Goal: Information Seeking & Learning: Find contact information

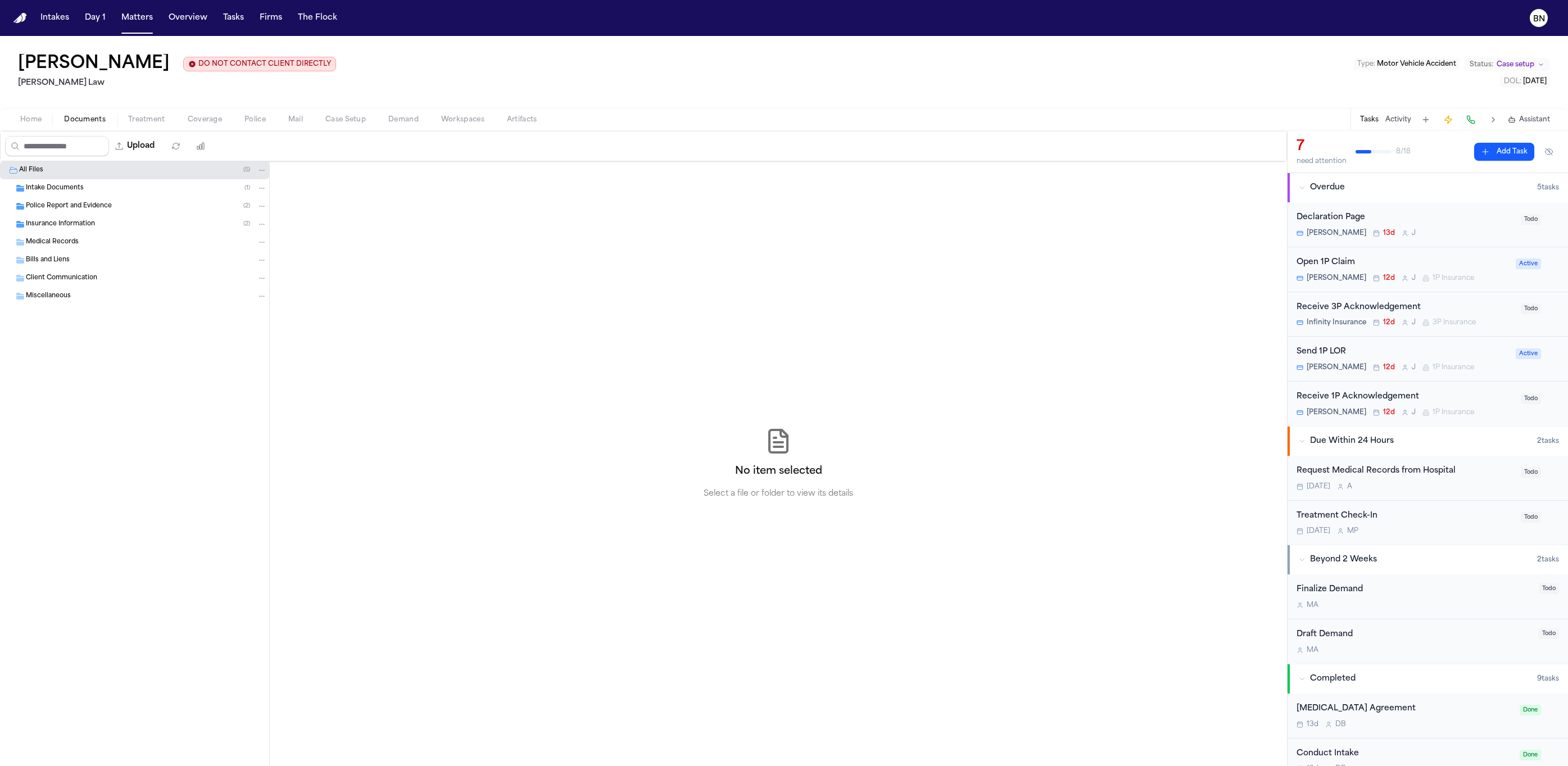
click at [113, 212] on div "Police Report and Evidence ( 2 )" at bounding box center [145, 206] width 241 height 10
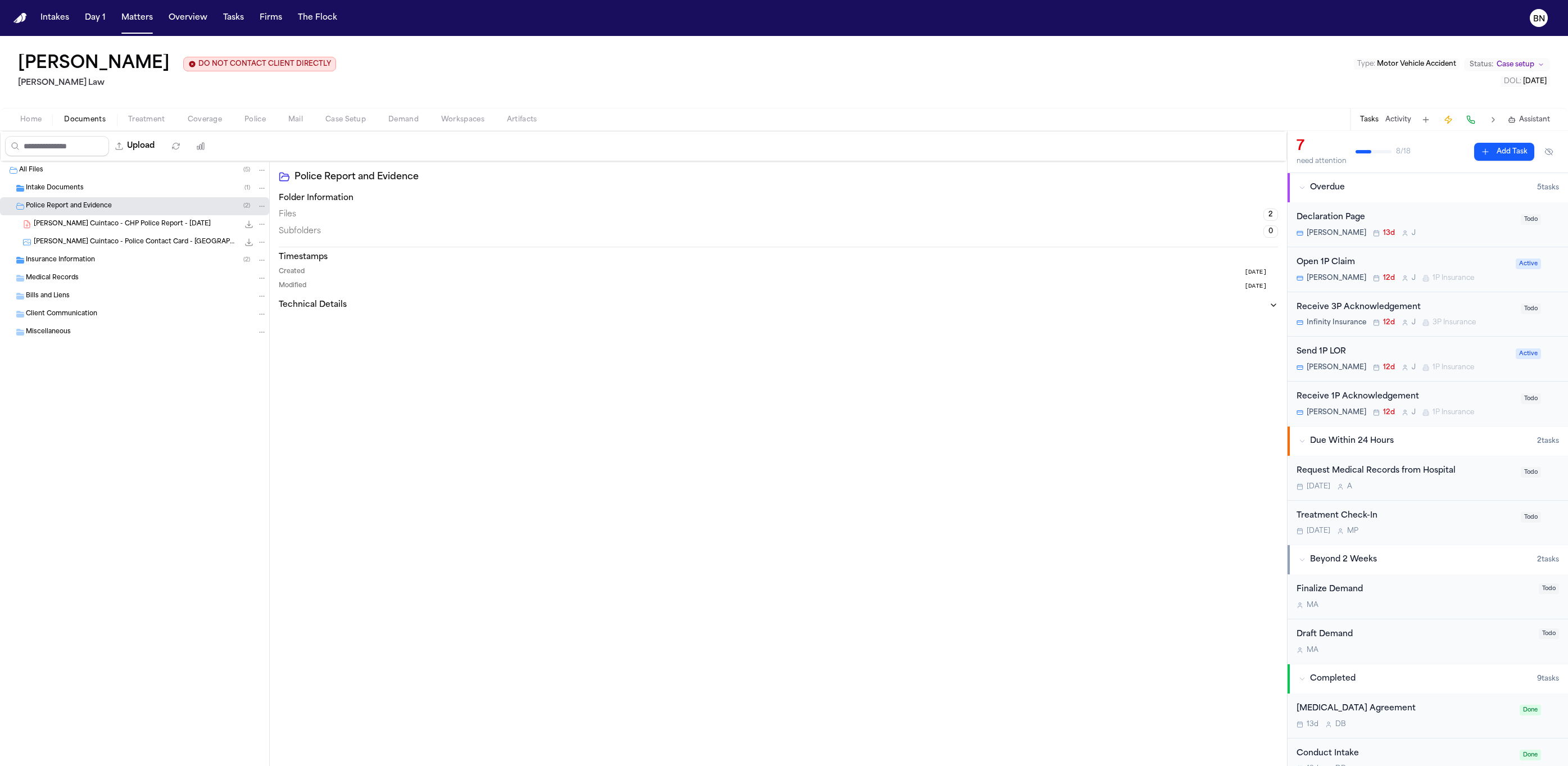
click at [123, 224] on span "[PERSON_NAME] Cuintaco - CHP Police Report - [DATE]" at bounding box center [122, 224] width 177 height 10
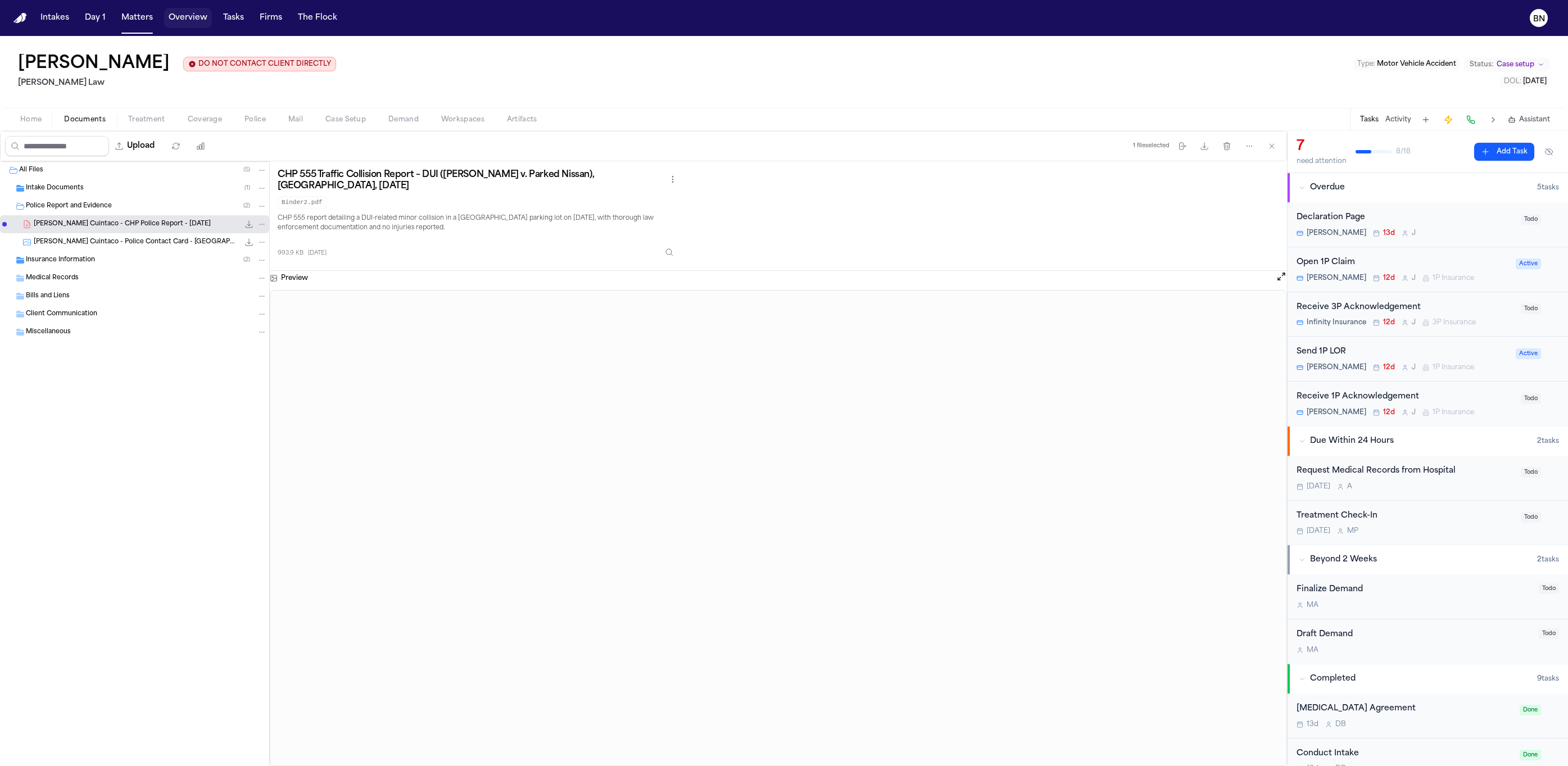
click at [202, 23] on button "Overview" at bounding box center [187, 18] width 48 height 20
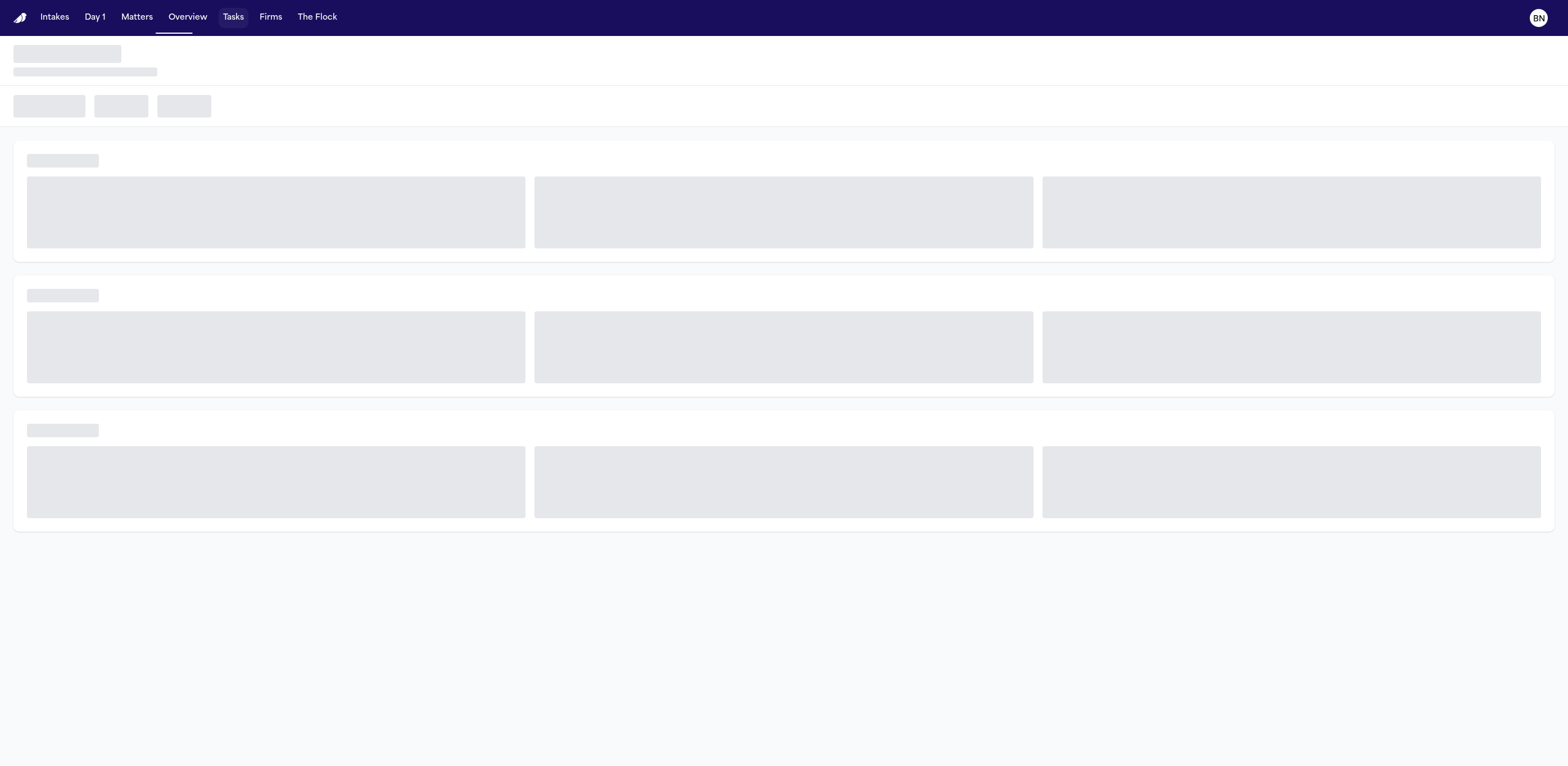
click at [219, 19] on button "Tasks" at bounding box center [233, 18] width 30 height 20
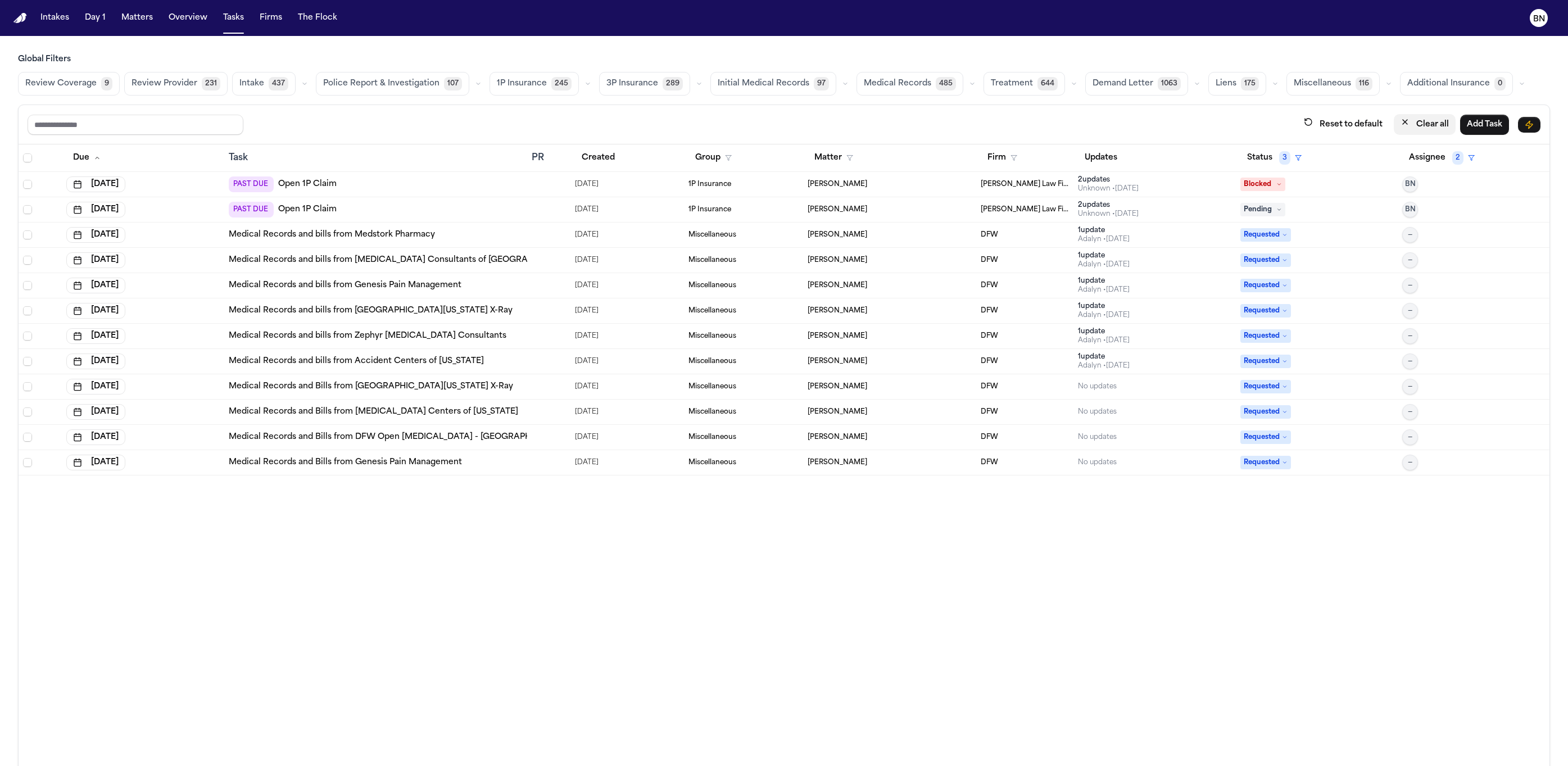
click at [1397, 128] on button "Clear all" at bounding box center [1425, 124] width 61 height 20
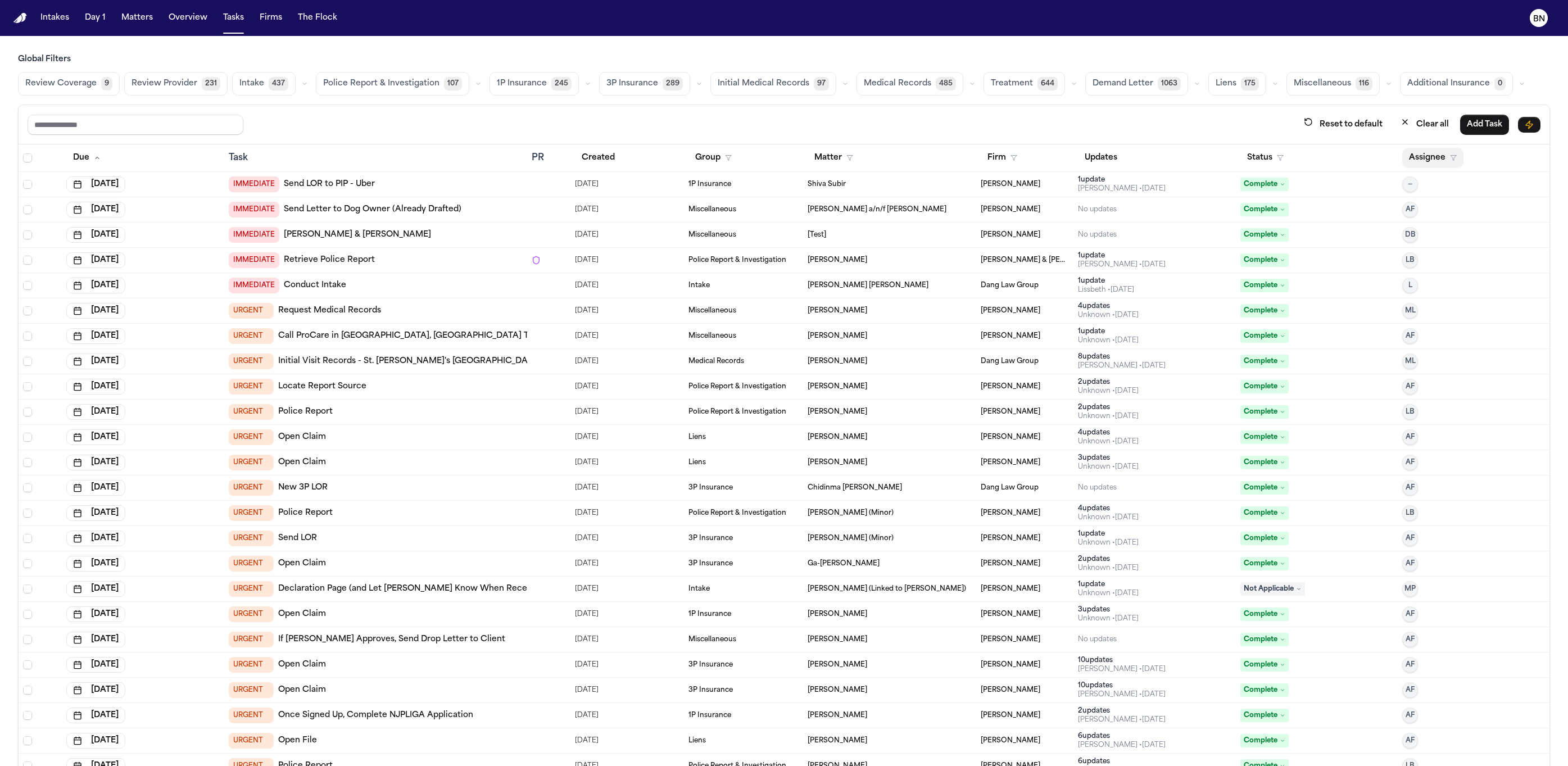
click at [1402, 157] on button "Assignee" at bounding box center [1432, 158] width 61 height 20
click at [1240, 160] on button "Status" at bounding box center [1265, 158] width 50 height 20
click at [1250, 227] on button "Active" at bounding box center [1242, 229] width 31 height 15
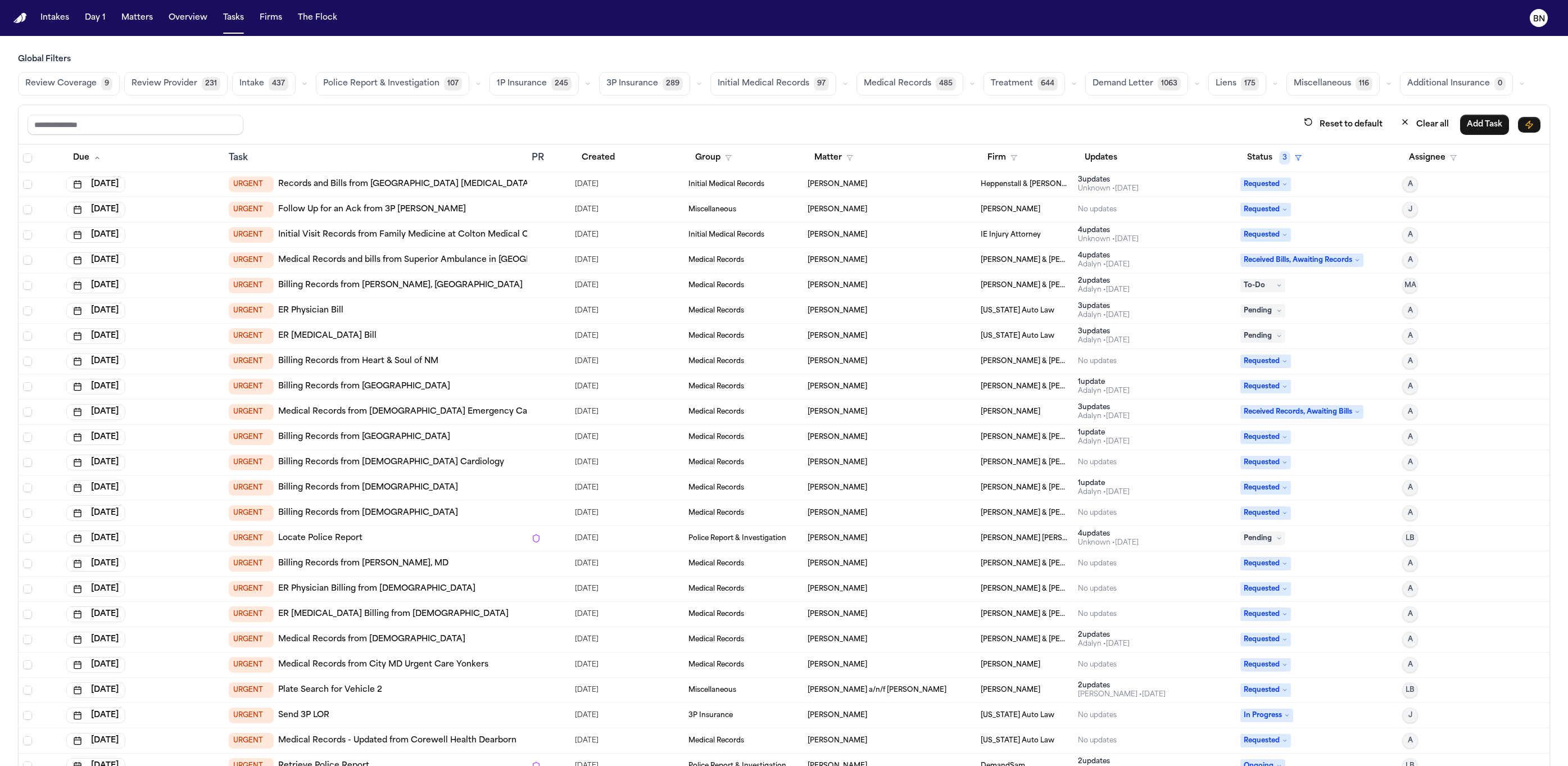
click at [696, 87] on icon "button" at bounding box center [699, 83] width 7 height 7
click at [667, 116] on button "Open Claim 36" at bounding box center [656, 111] width 111 height 22
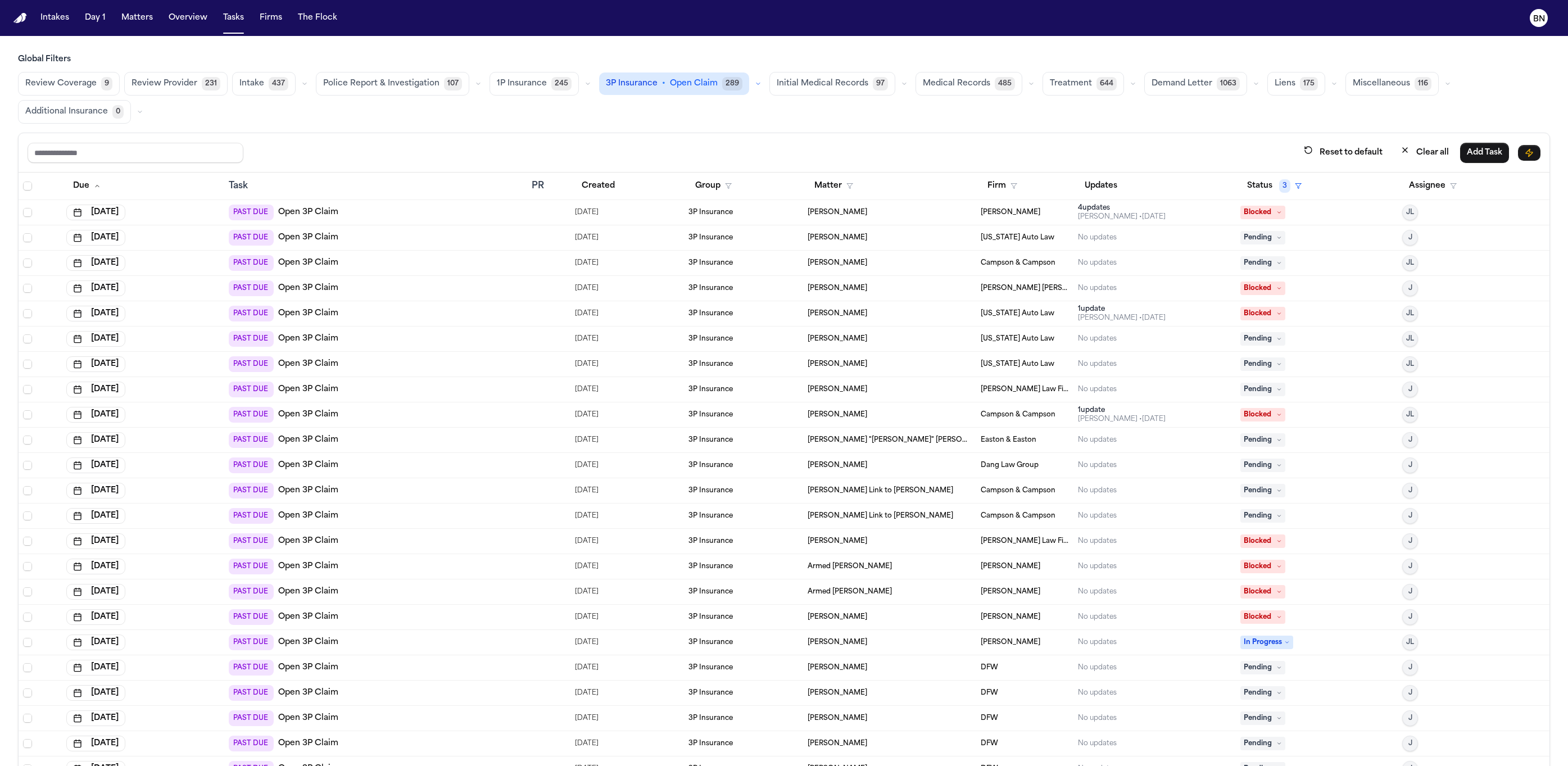
click at [551, 86] on span "245" at bounding box center [561, 84] width 20 height 14
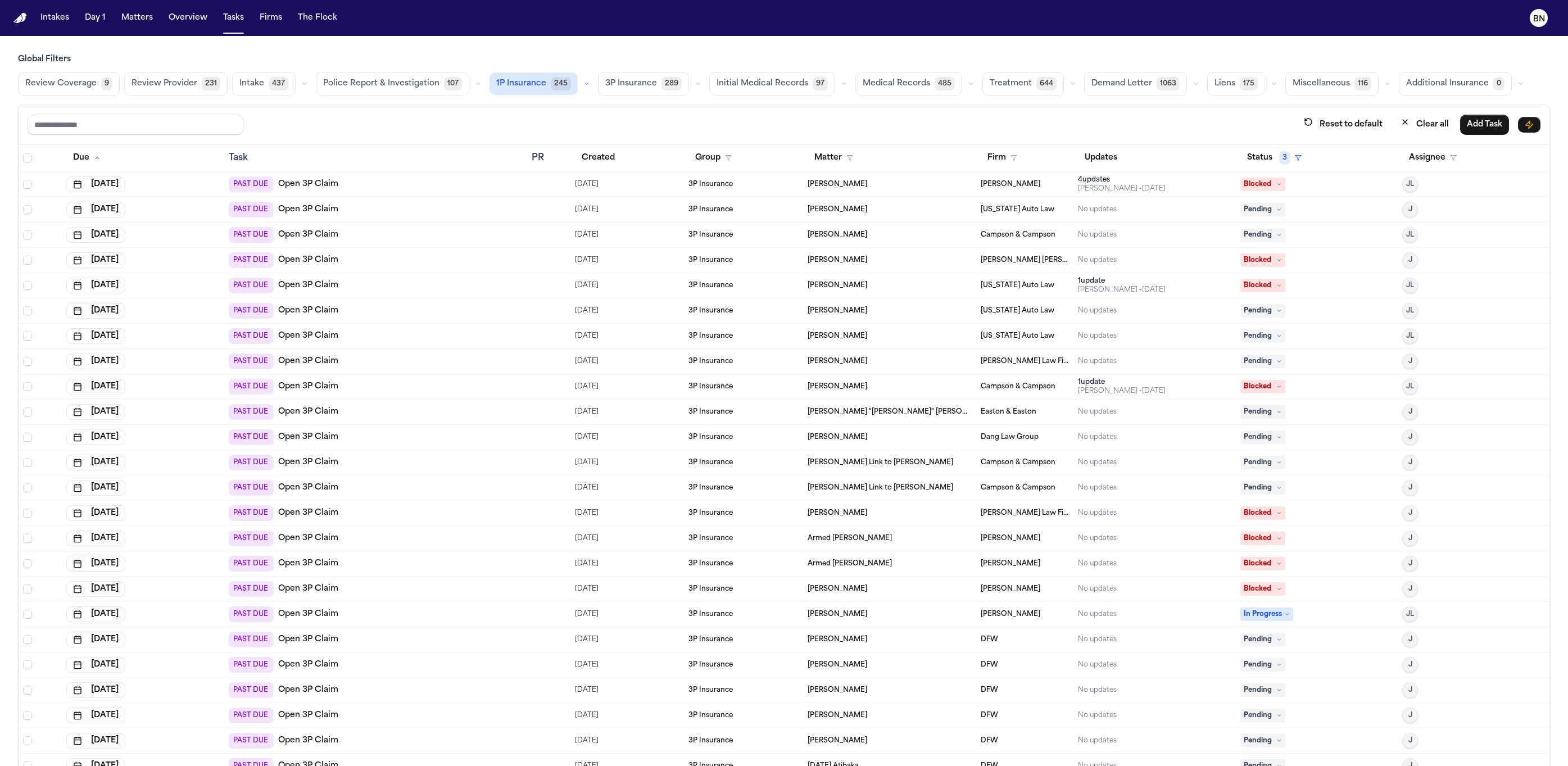
click at [583, 81] on icon "button" at bounding box center [586, 83] width 7 height 7
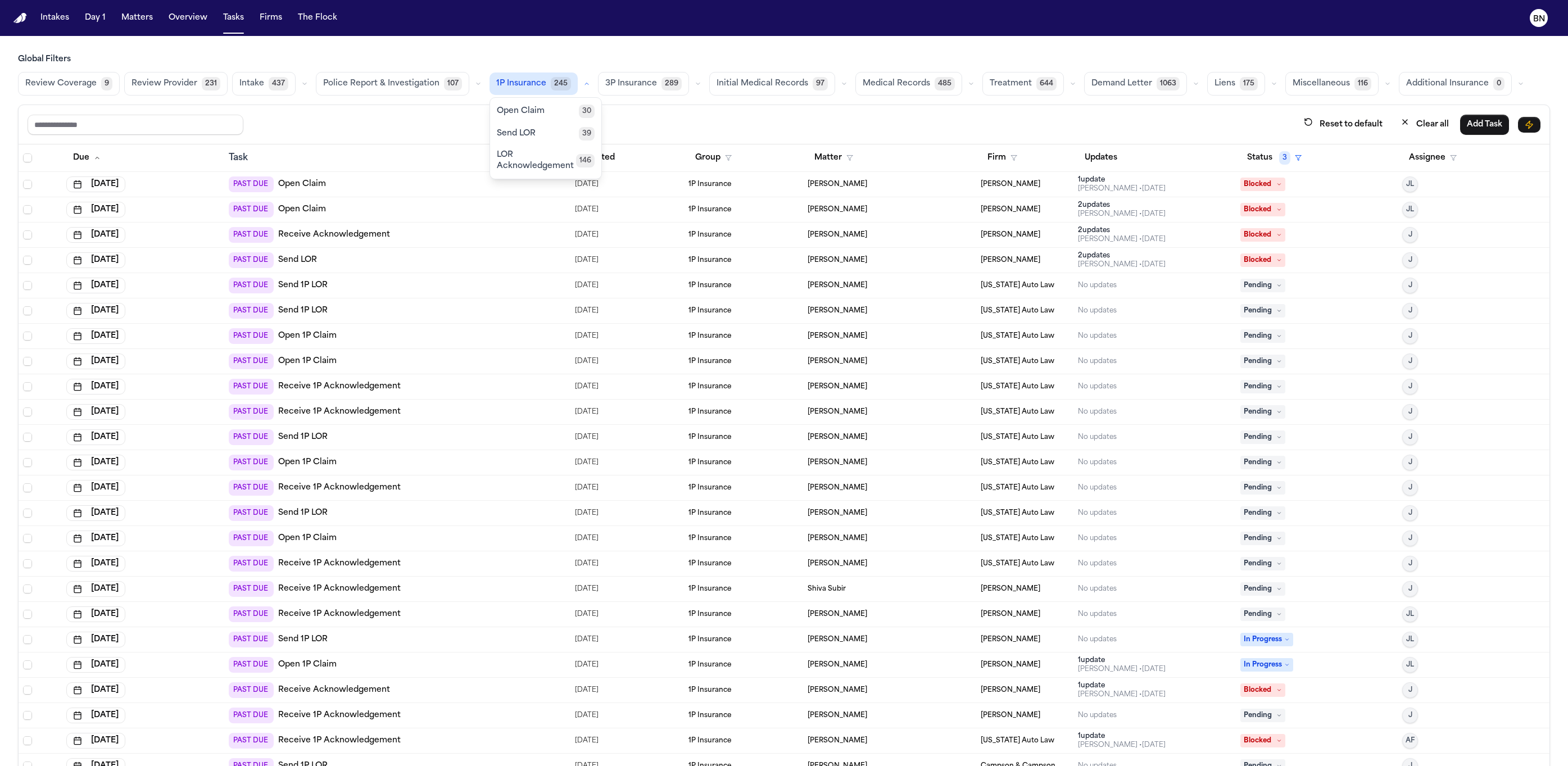
click at [560, 102] on button "Open Claim 30" at bounding box center [545, 111] width 111 height 22
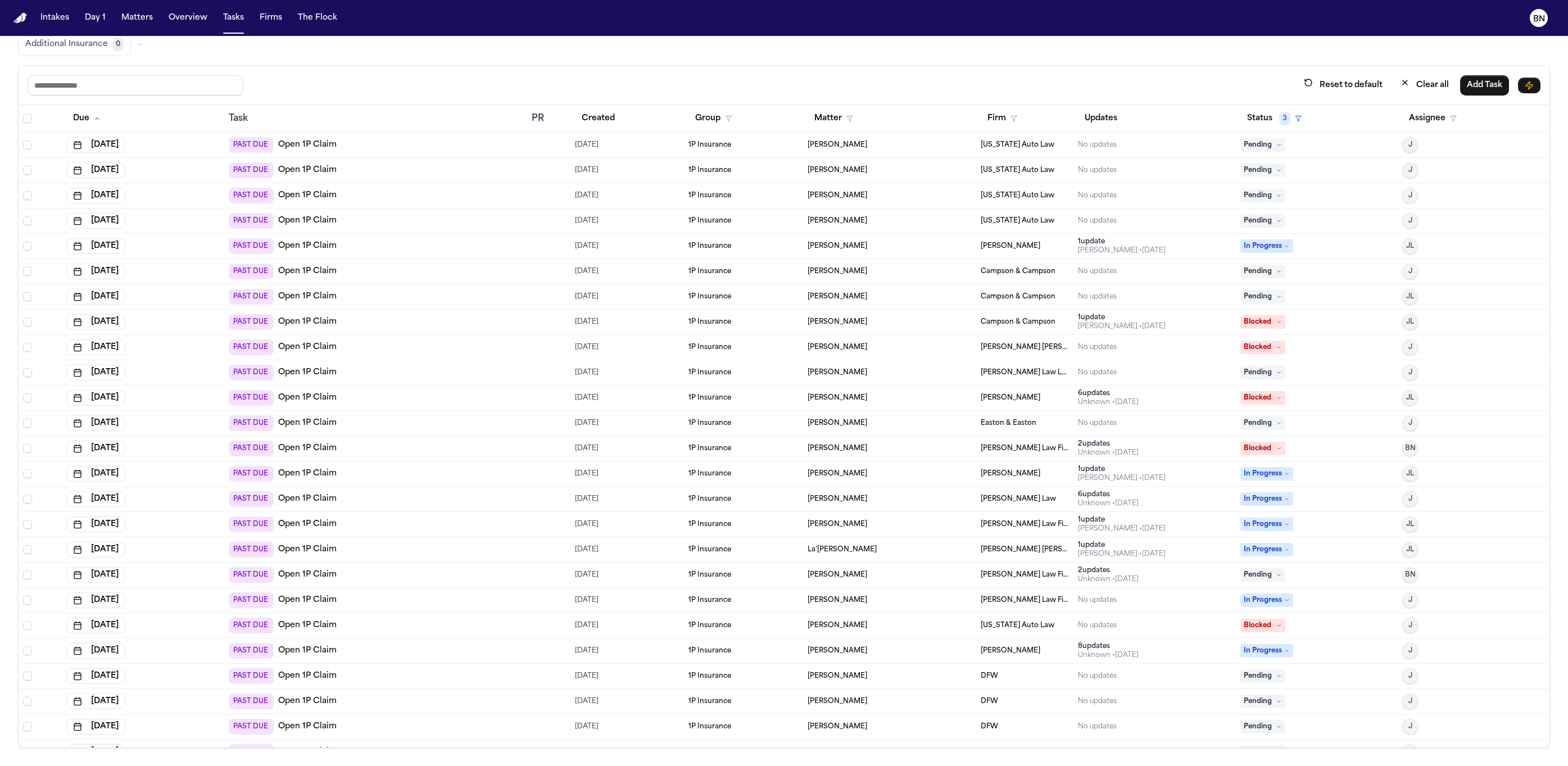
click at [596, 119] on button "Created" at bounding box center [598, 118] width 47 height 20
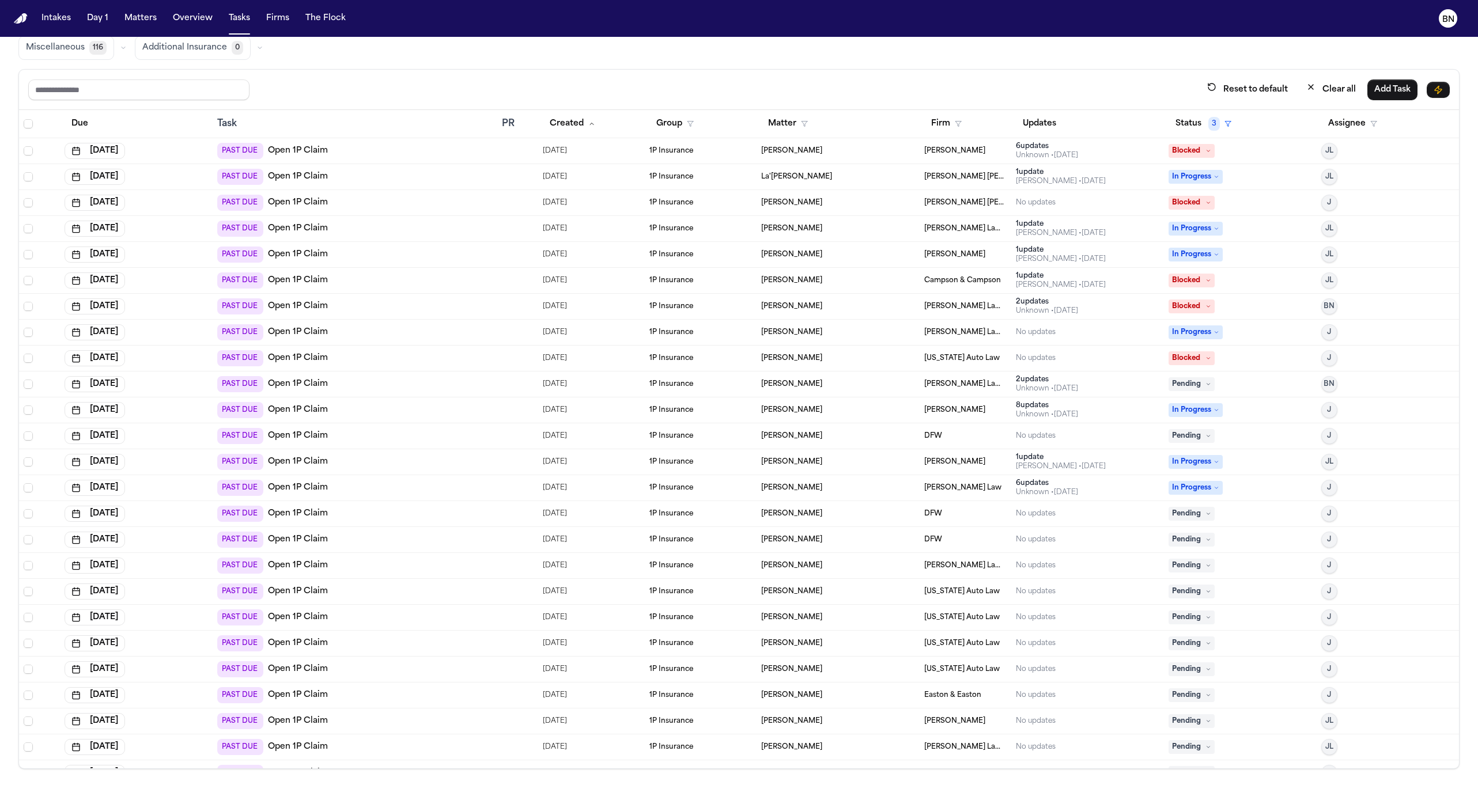
scroll to position [146, 0]
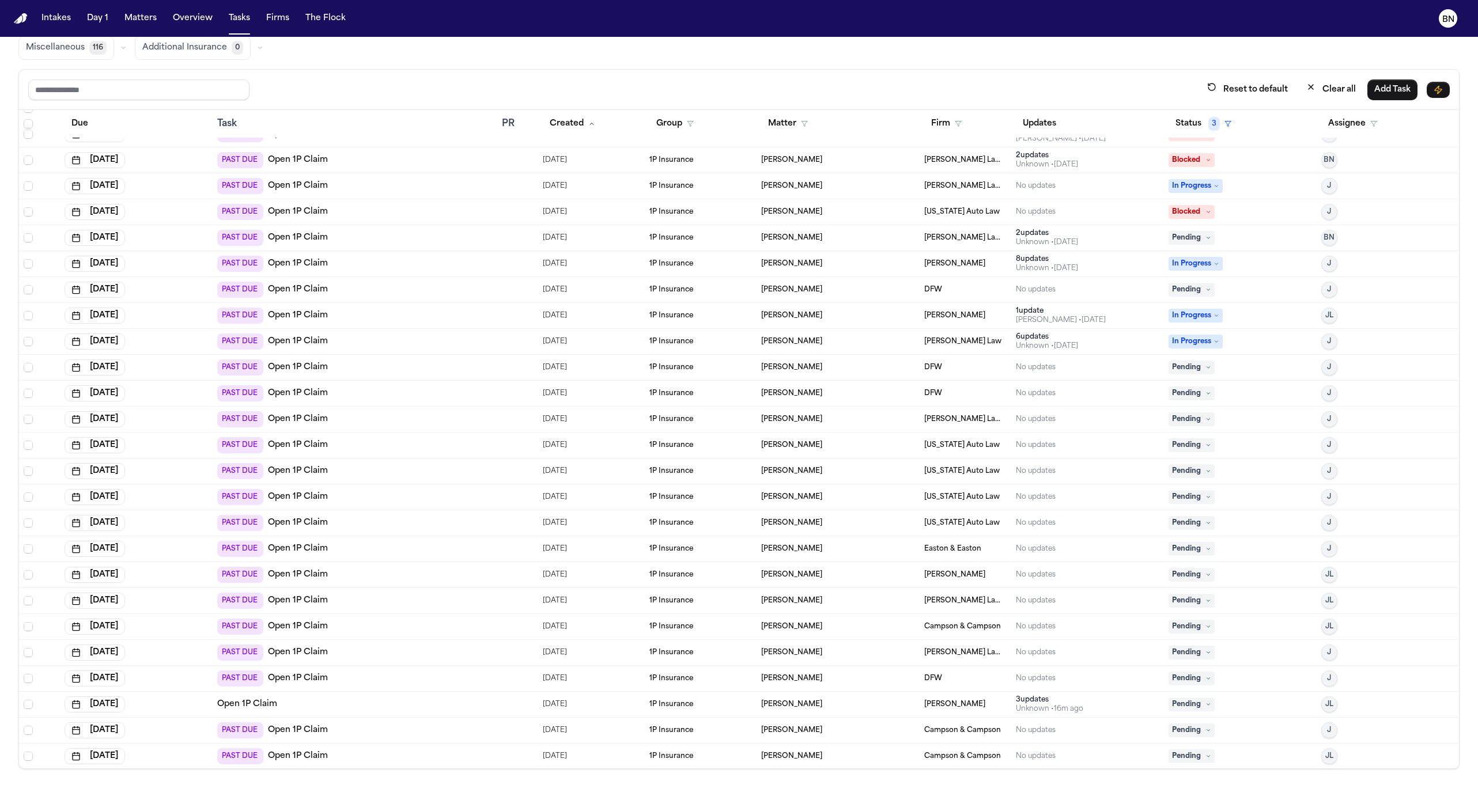
click at [145, 16] on button "Matters" at bounding box center [140, 18] width 41 height 21
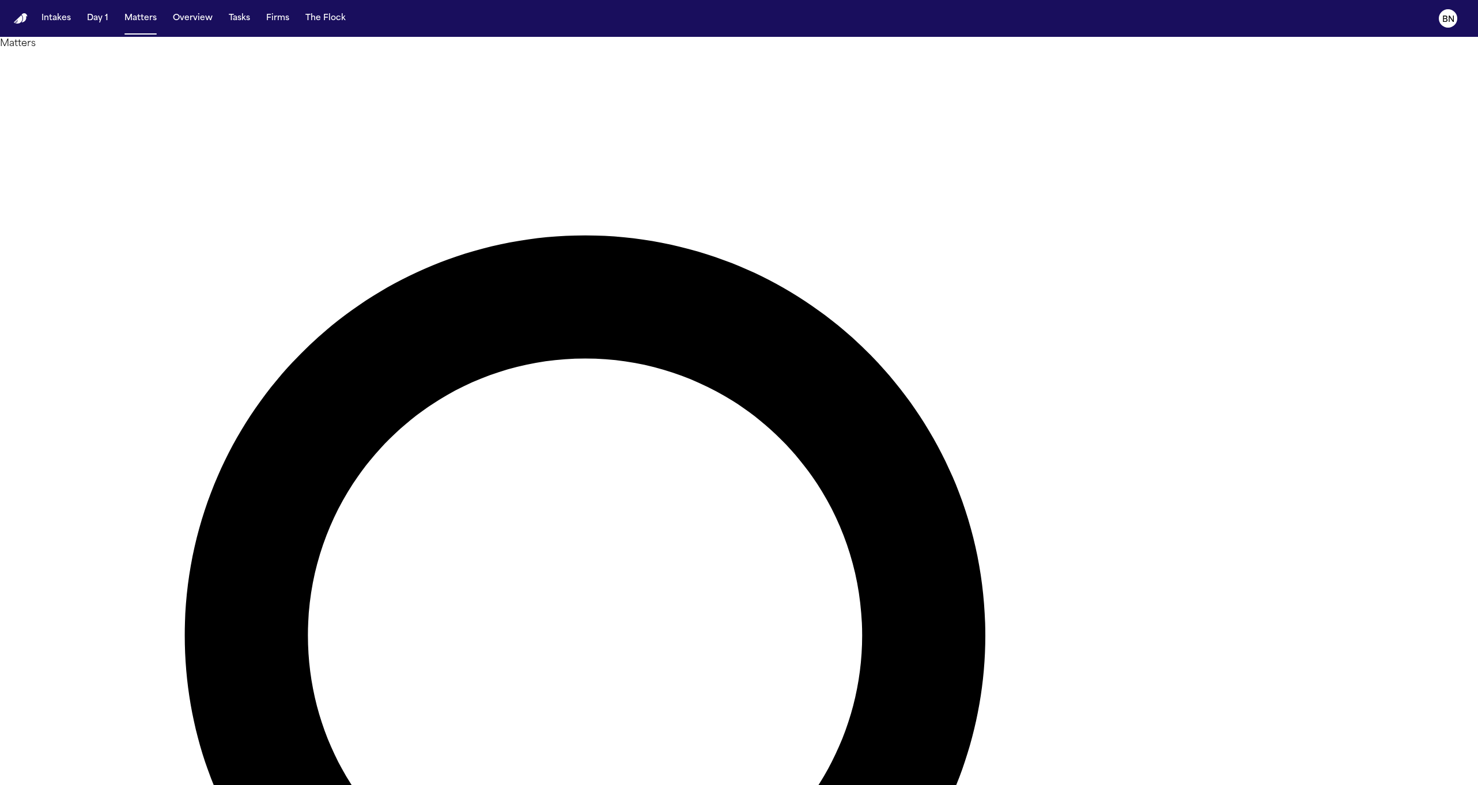
type input "******"
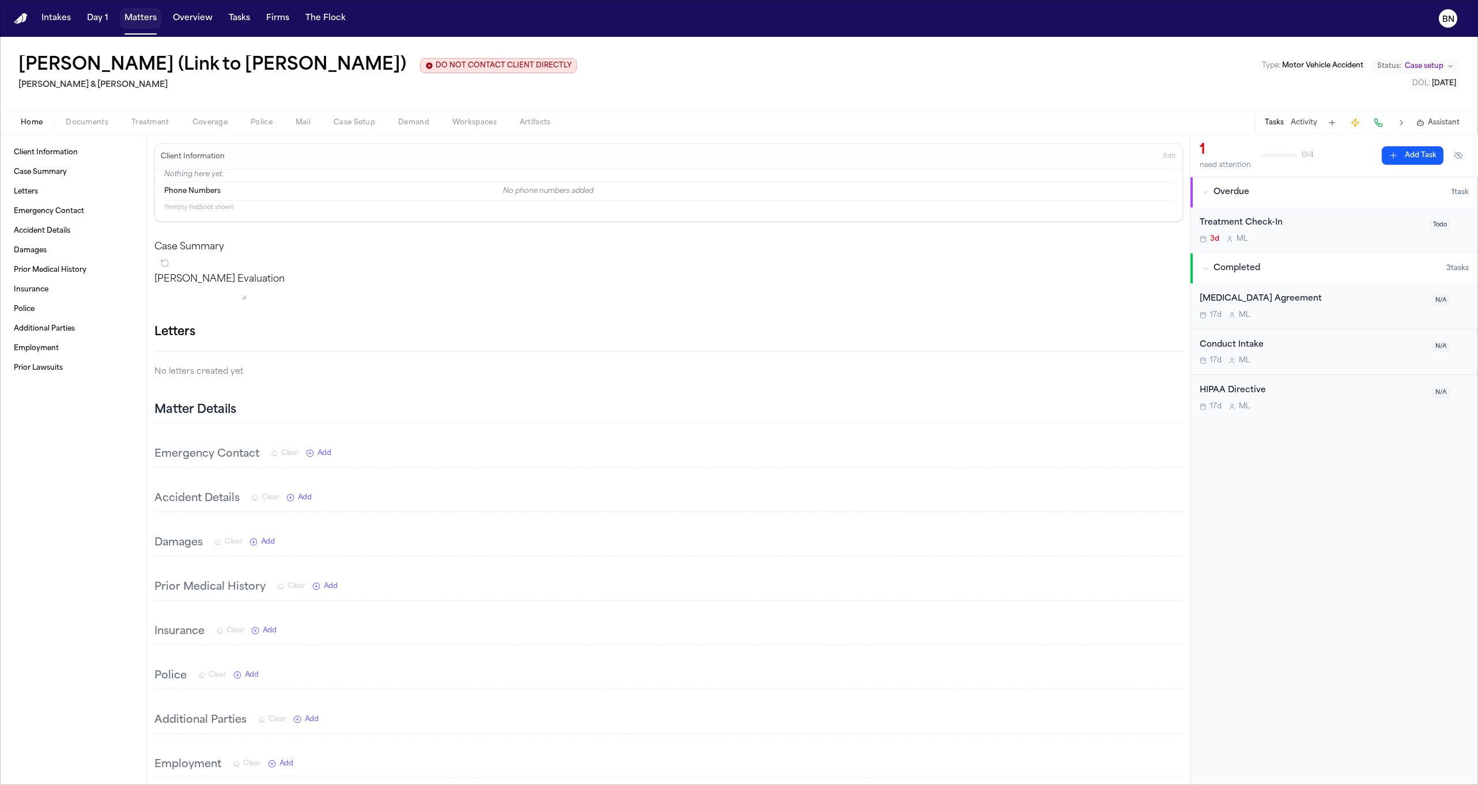
click at [126, 14] on button "Matters" at bounding box center [140, 18] width 41 height 21
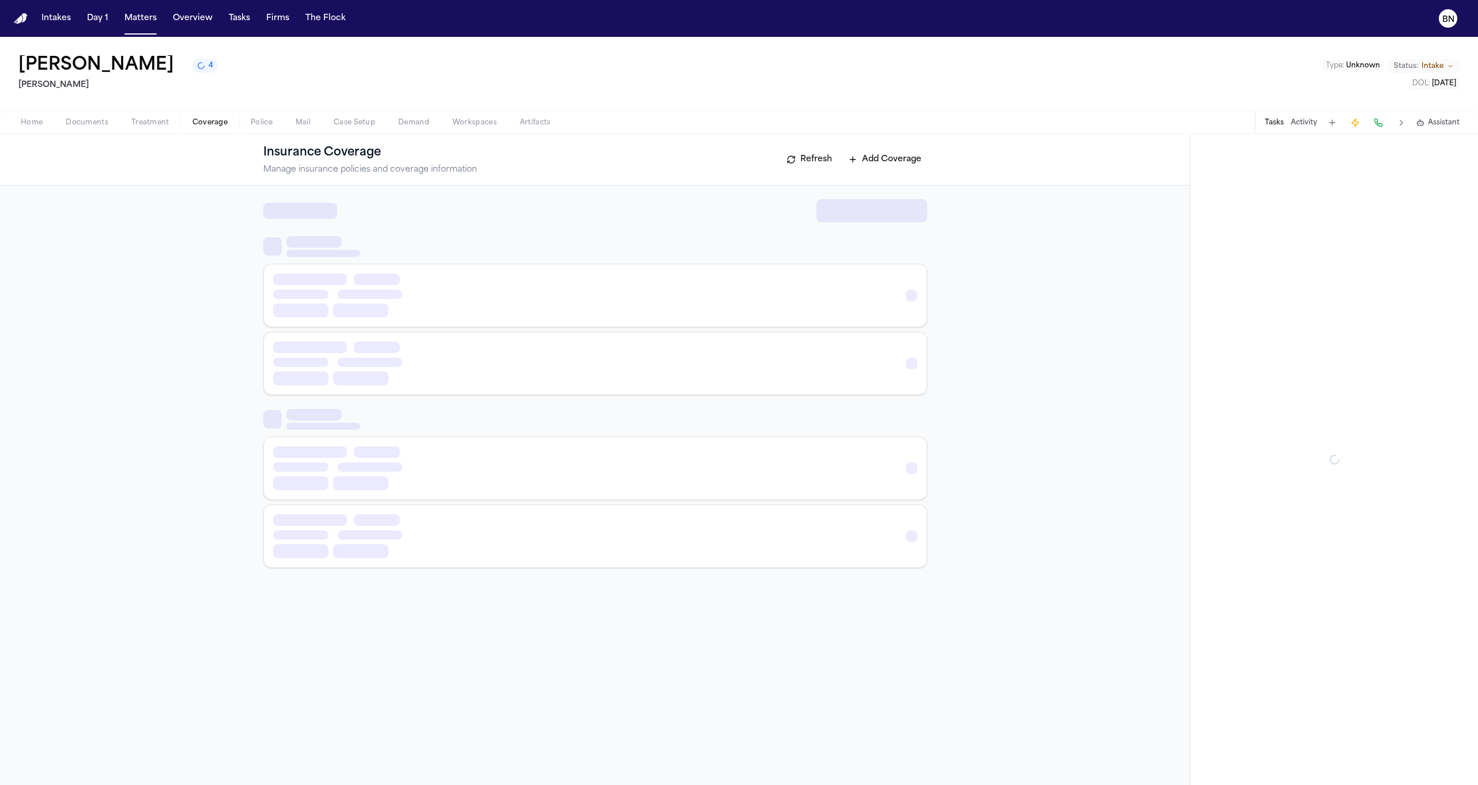
click at [211, 122] on span "Coverage" at bounding box center [209, 122] width 35 height 9
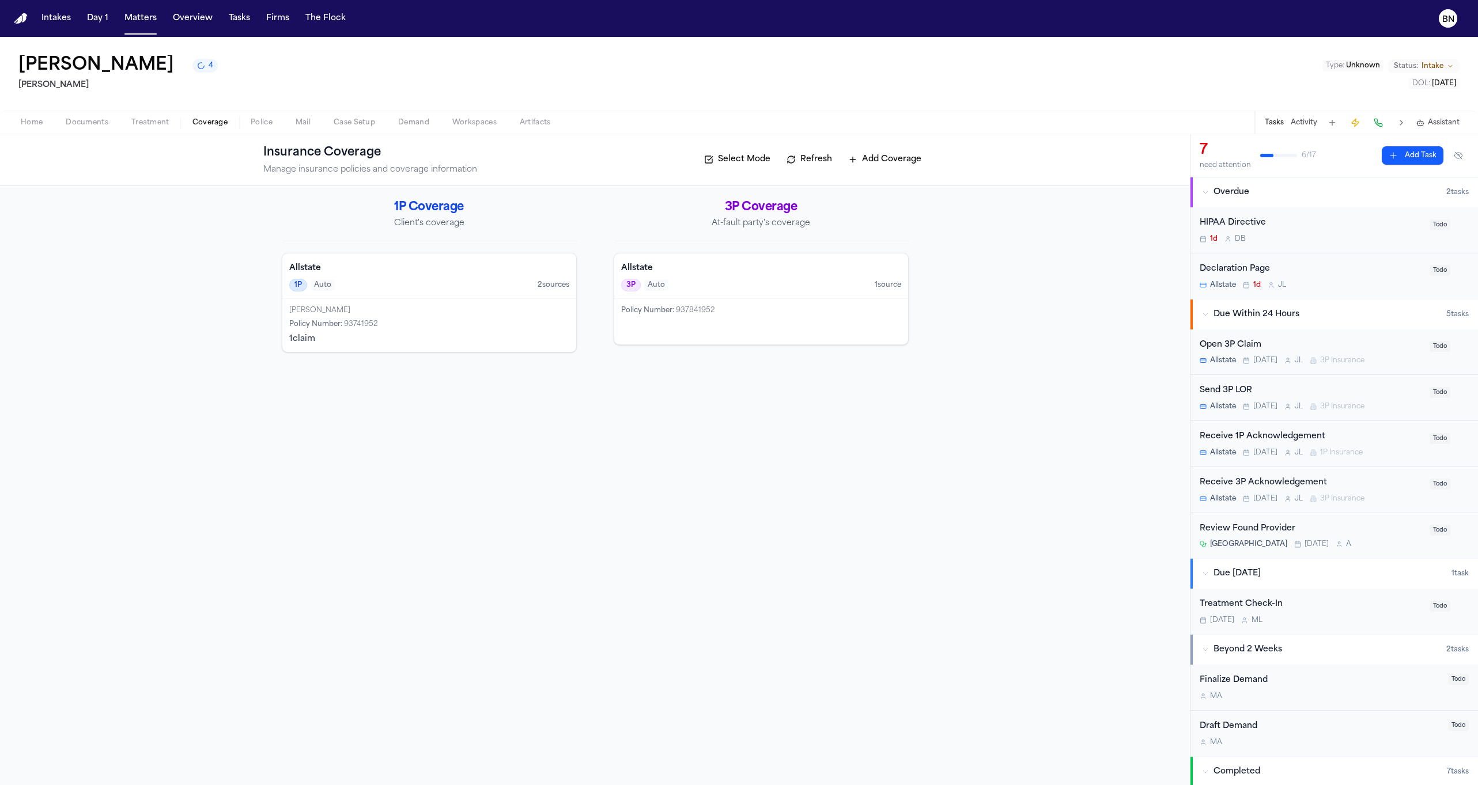
click at [477, 316] on div "[PERSON_NAME] Policy Number : 93741952 1 claim" at bounding box center [429, 325] width 294 height 53
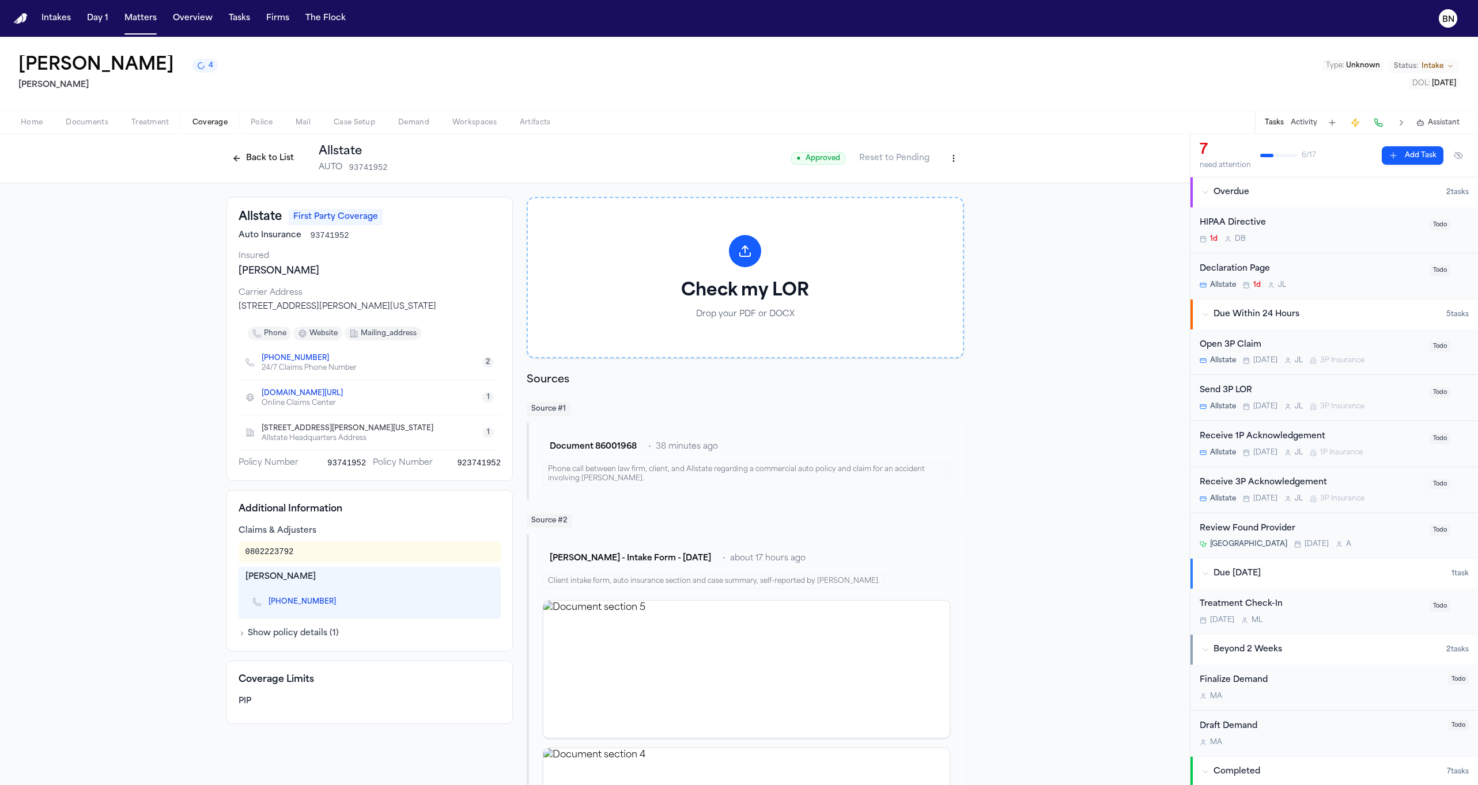
click at [408, 368] on div "[PHONE_NUMBER] 24/7 Claims Phone Number 2" at bounding box center [369, 362] width 263 height 35
click at [487, 365] on button "2" at bounding box center [488, 363] width 12 height 12
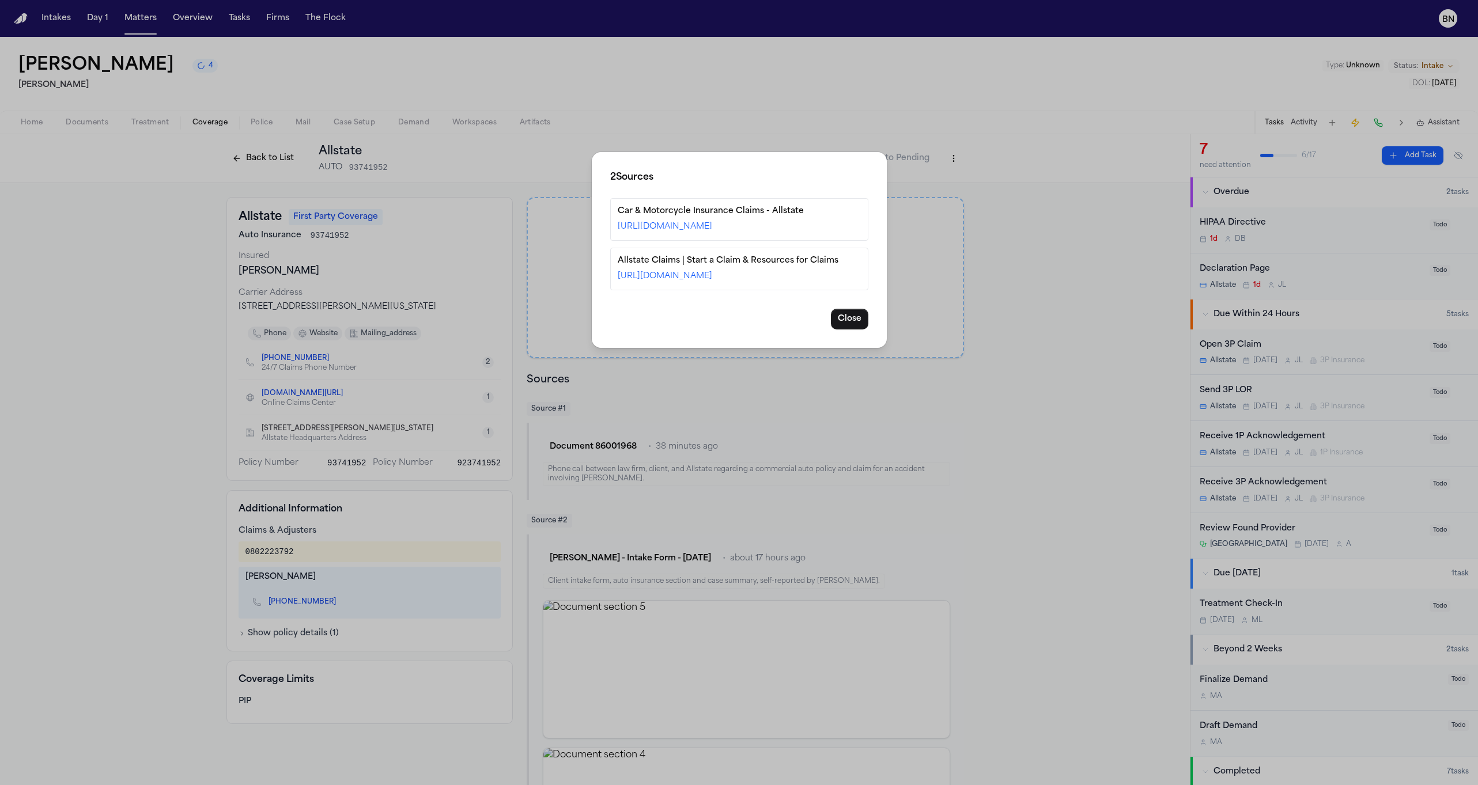
click at [505, 320] on div "2 Source s Car & Motorcycle Insurance Claims - Allstate [URL][DOMAIN_NAME] Alls…" at bounding box center [739, 392] width 1478 height 785
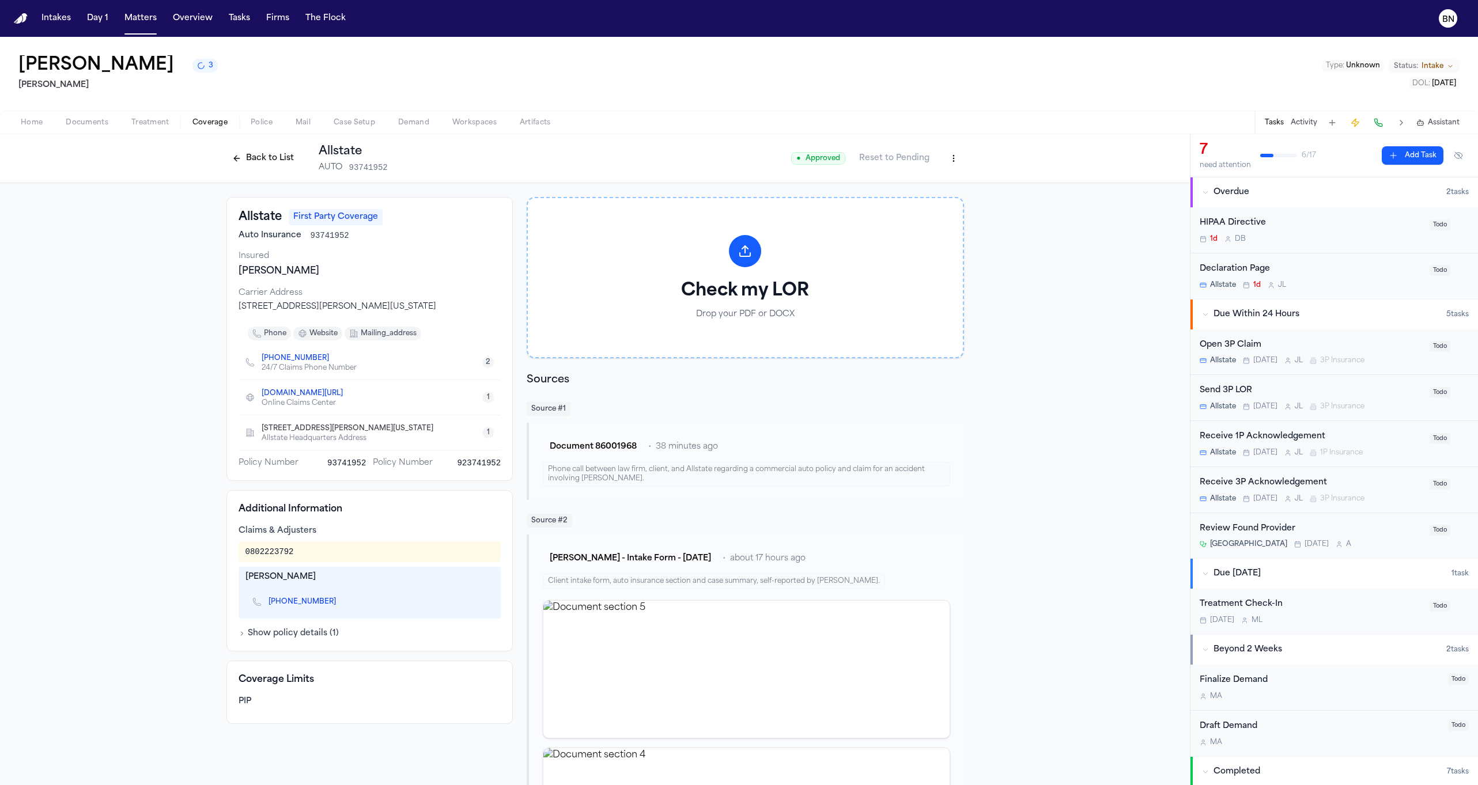
click at [252, 158] on button "Back to List" at bounding box center [262, 158] width 73 height 18
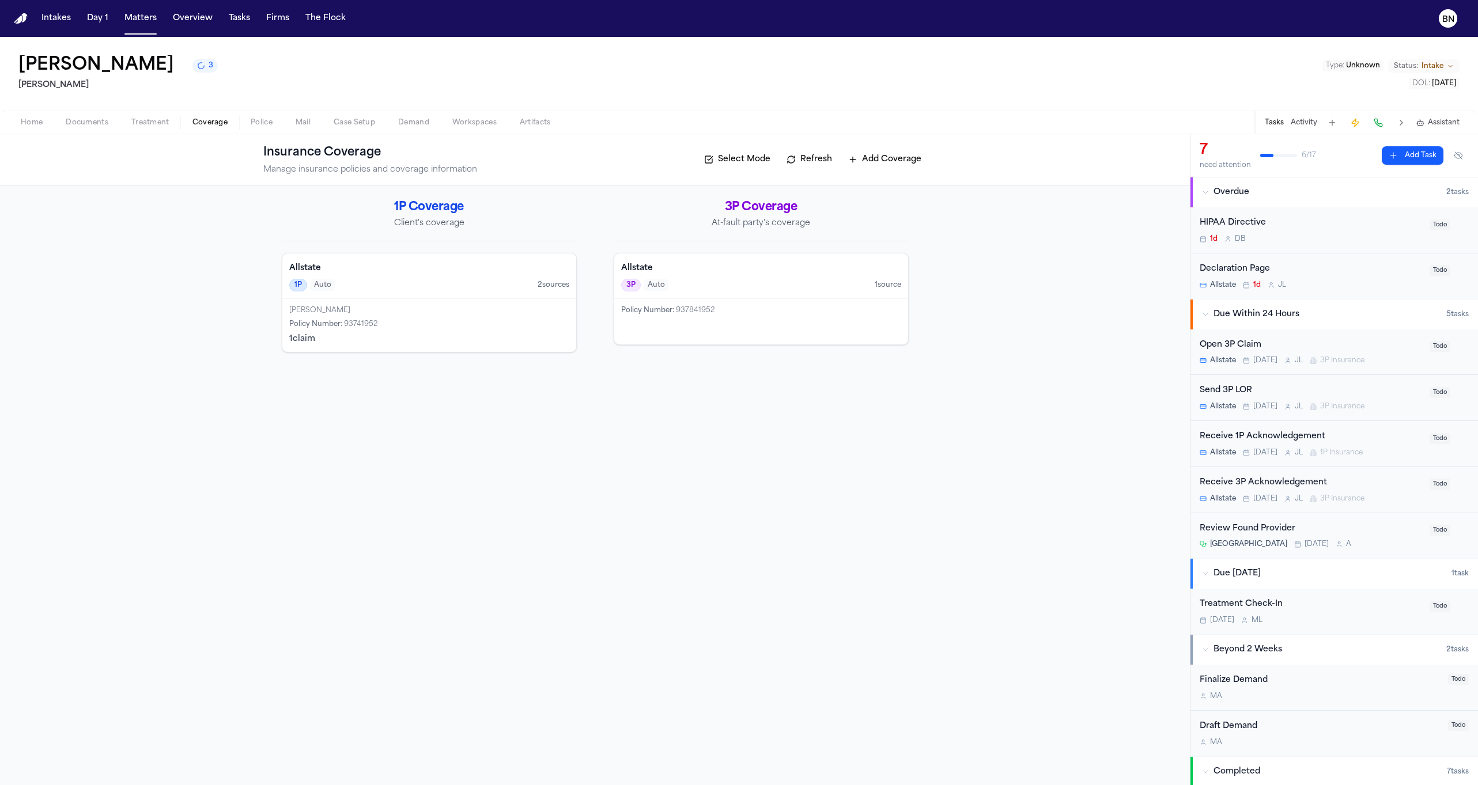
click at [338, 123] on span "Case Setup" at bounding box center [354, 122] width 41 height 9
